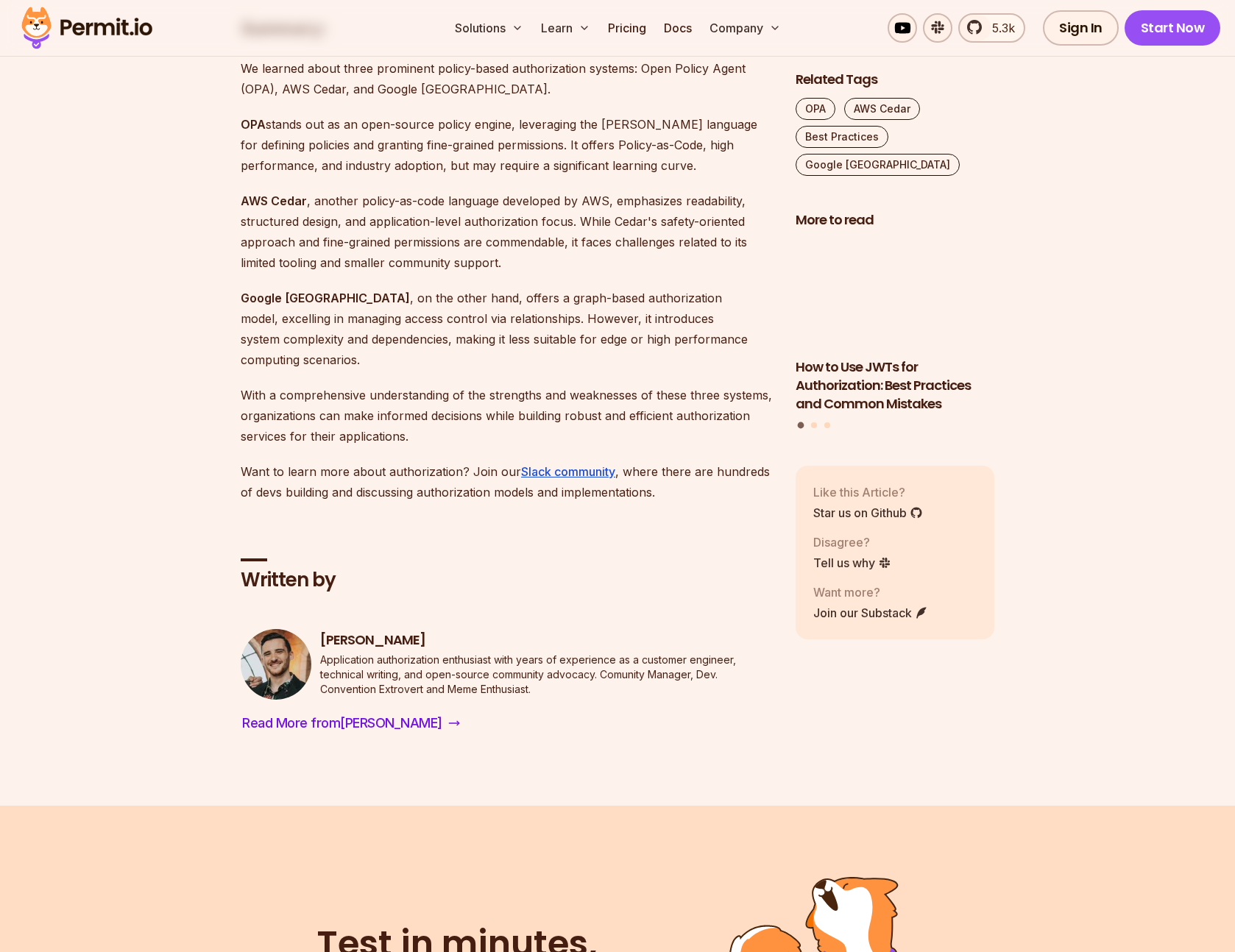
scroll to position [3021, 0]
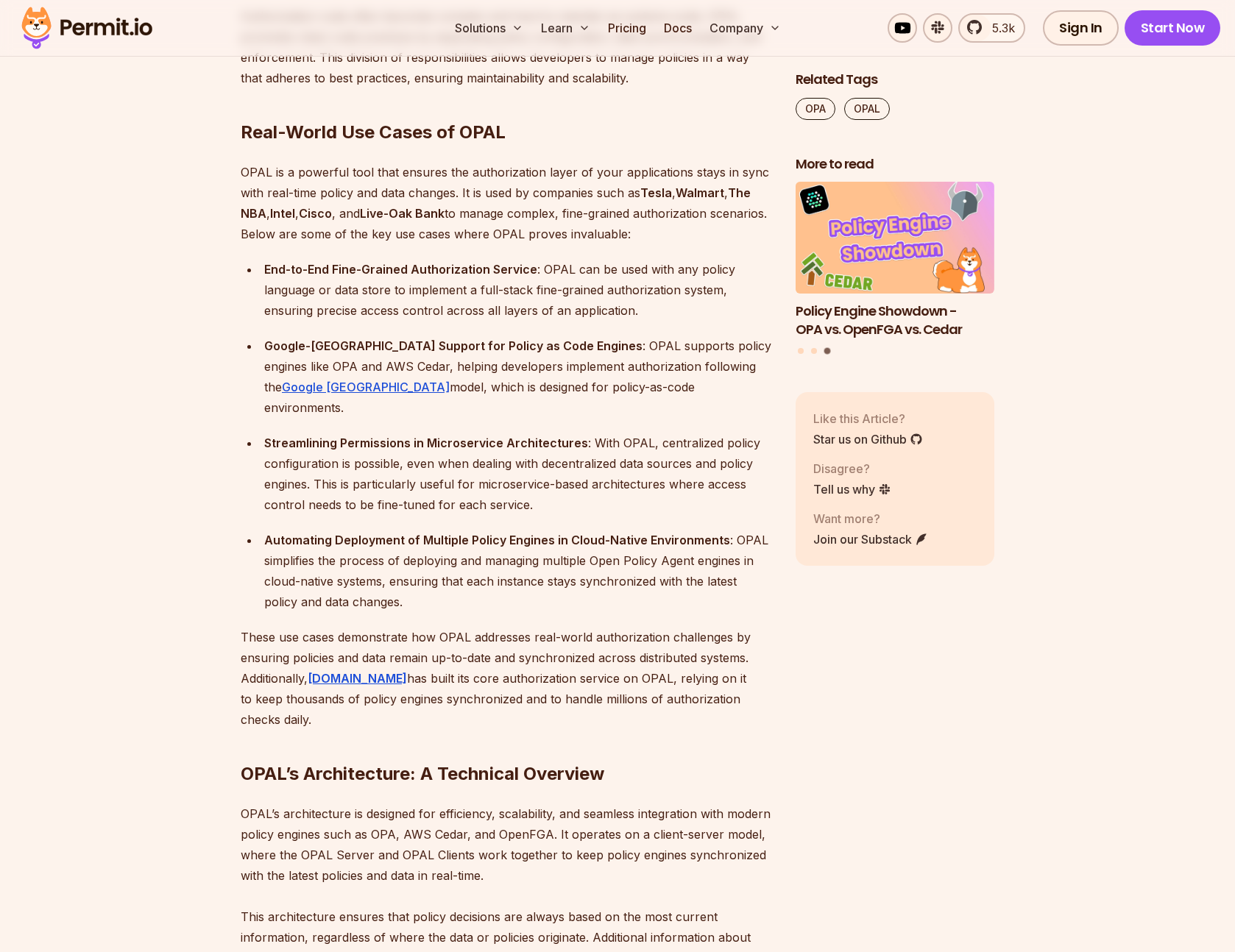
scroll to position [5087, 0]
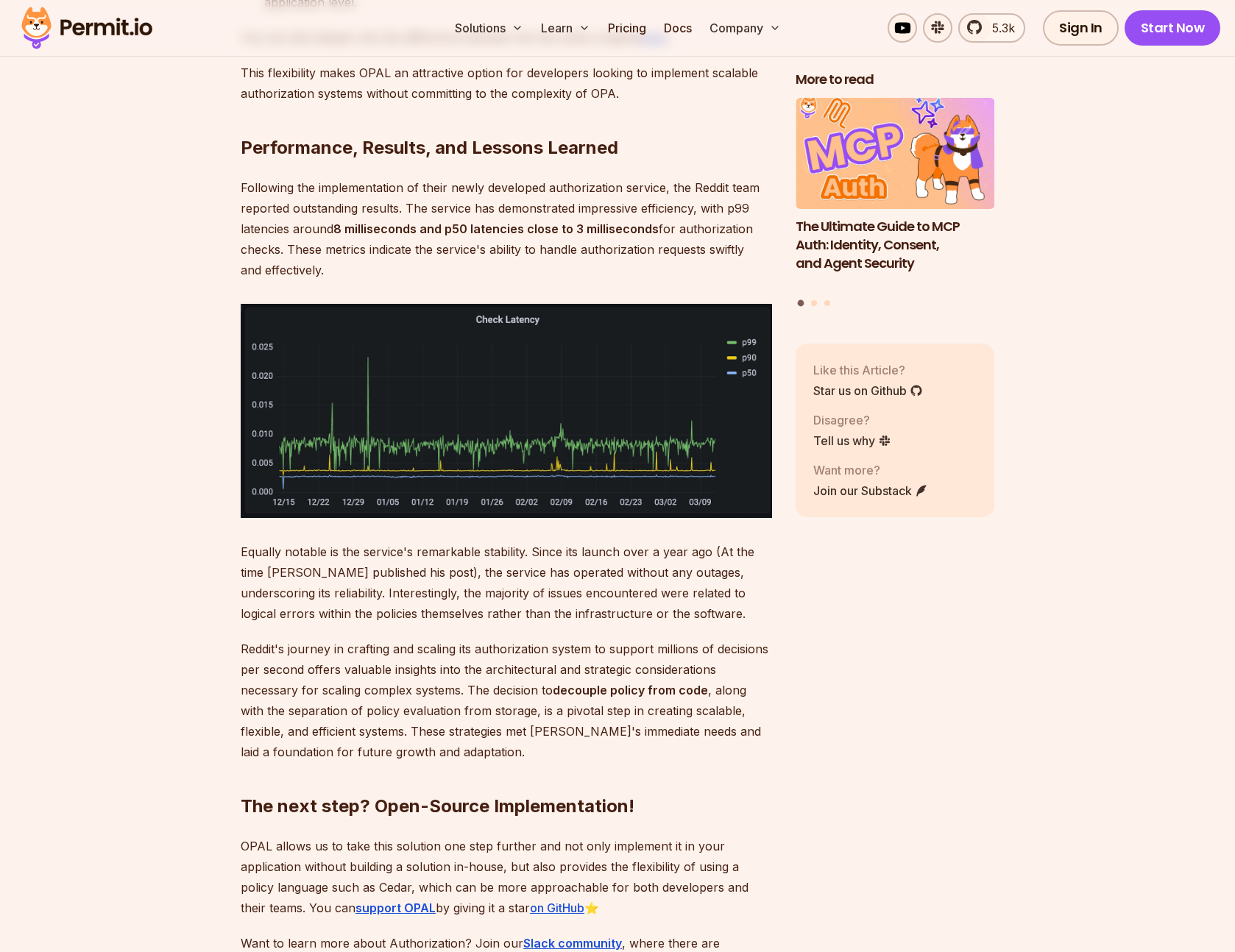
scroll to position [6287, 0]
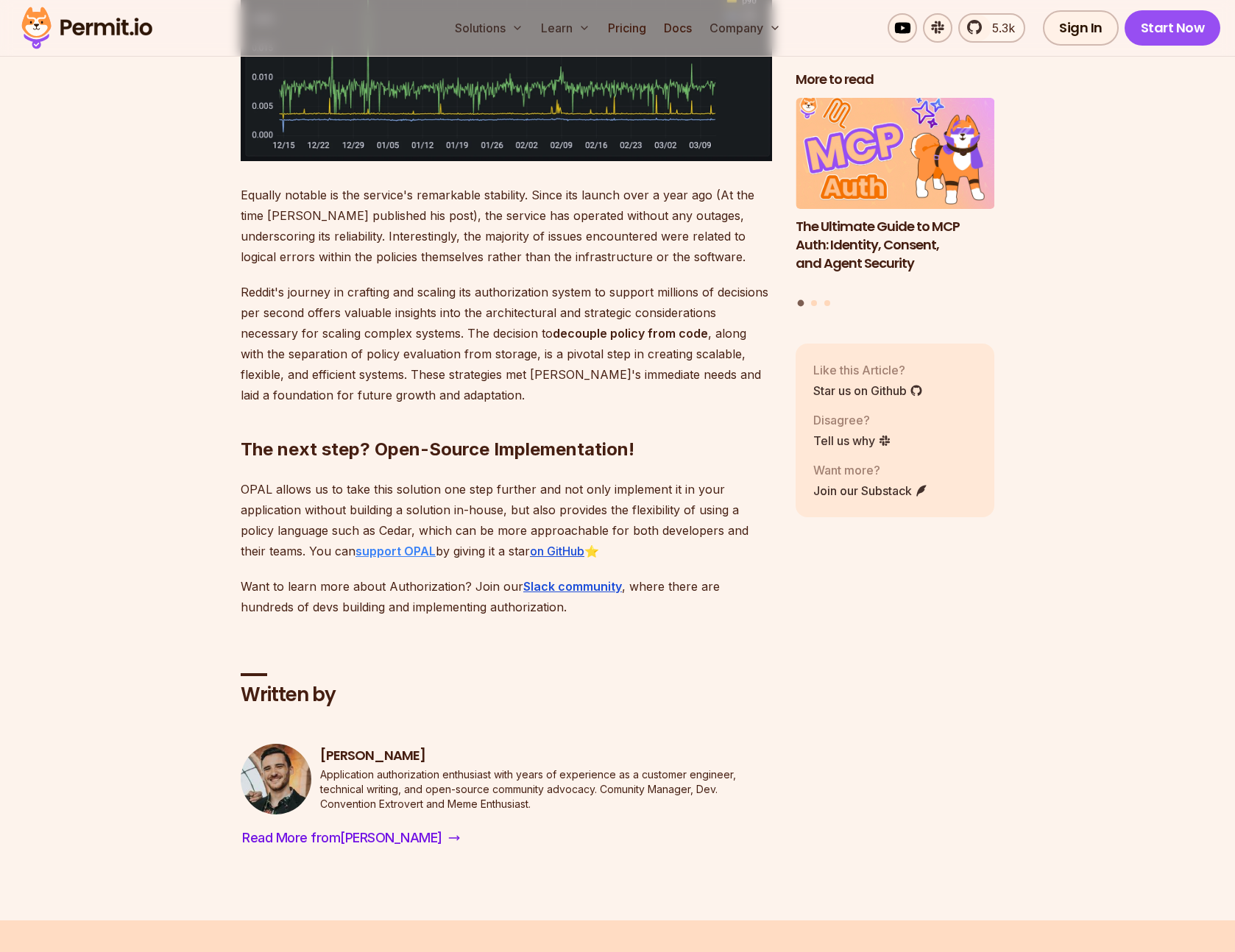
click at [366, 543] on strong "support OPAL" at bounding box center [395, 551] width 80 height 15
